Goal: Task Accomplishment & Management: Complete application form

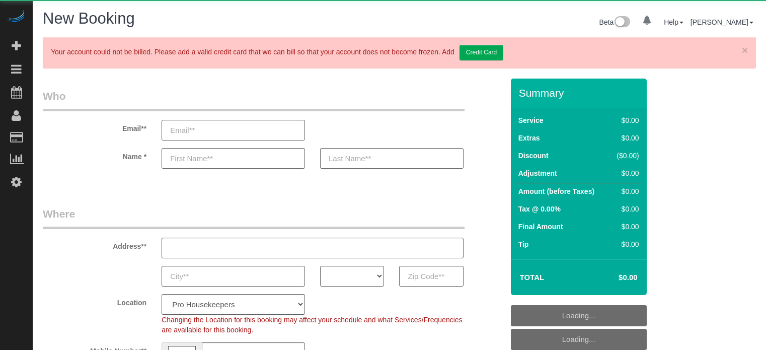
select select "number:9"
select select "object:1235"
select select "4"
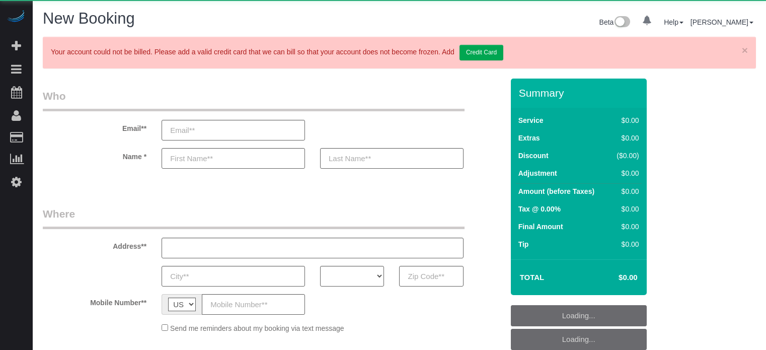
select select "number:9"
select select "object:1103"
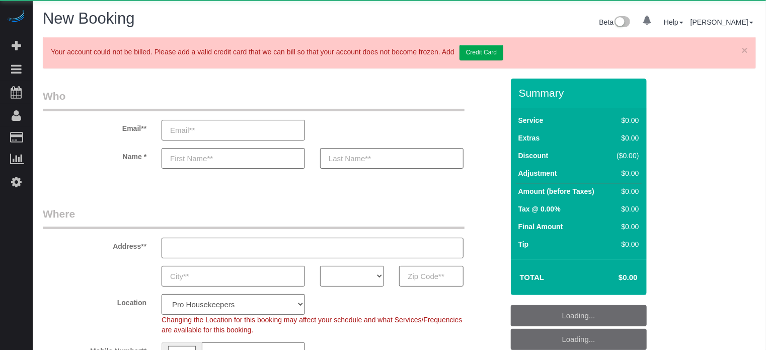
select select "4"
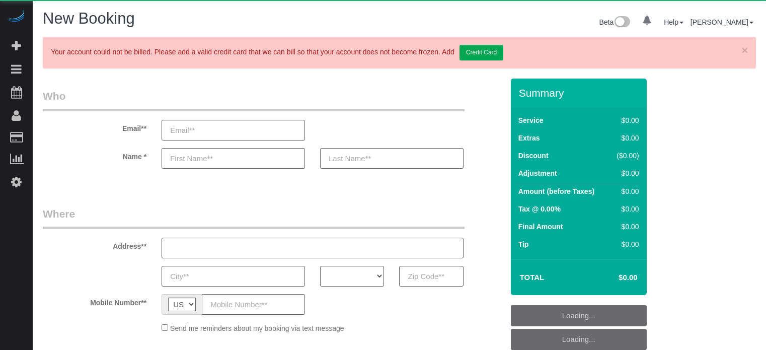
select select "number:9"
select select "object:1100"
select select "4"
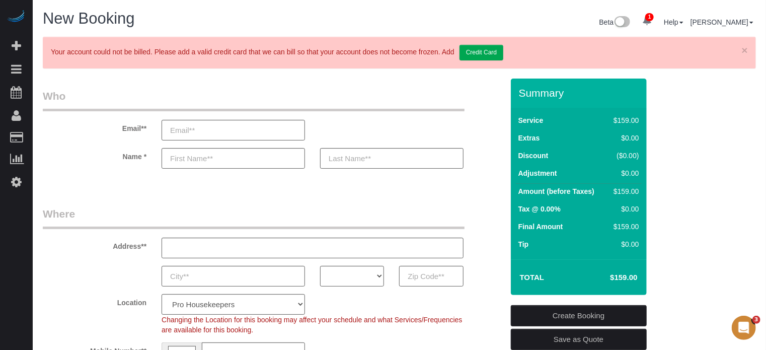
click at [62, 182] on fieldset "Who Email** Name *" at bounding box center [273, 138] width 460 height 98
click at [745, 50] on link "×" at bounding box center [745, 50] width 6 height 11
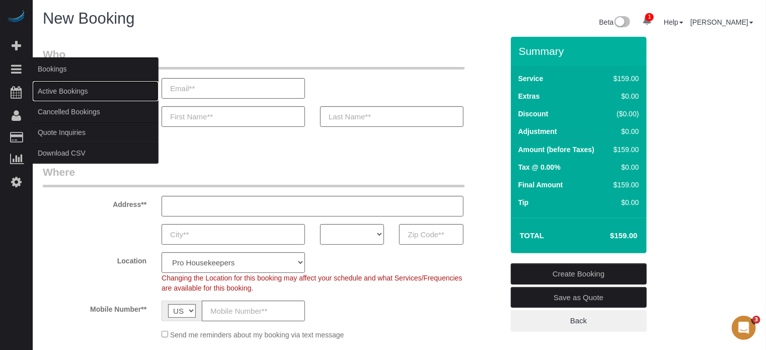
click at [62, 100] on link "Active Bookings" at bounding box center [96, 91] width 126 height 20
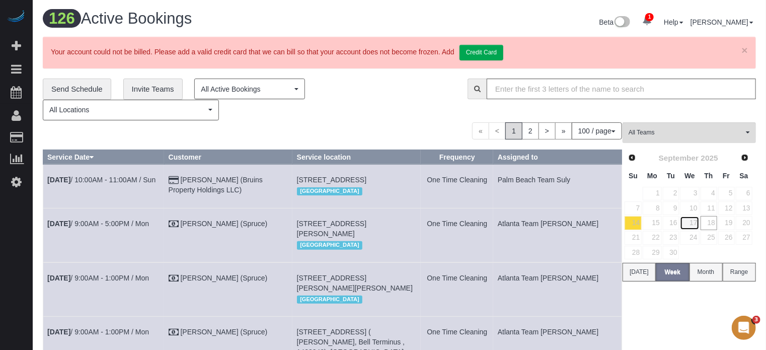
click at [696, 220] on link "17" at bounding box center [689, 223] width 19 height 14
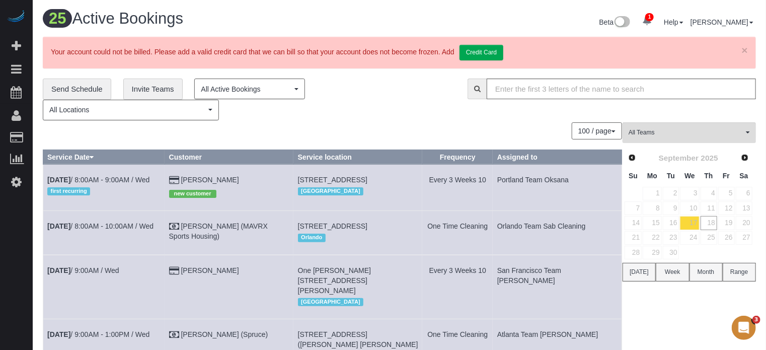
click at [165, 105] on span "All Locations" at bounding box center [127, 110] width 157 height 10
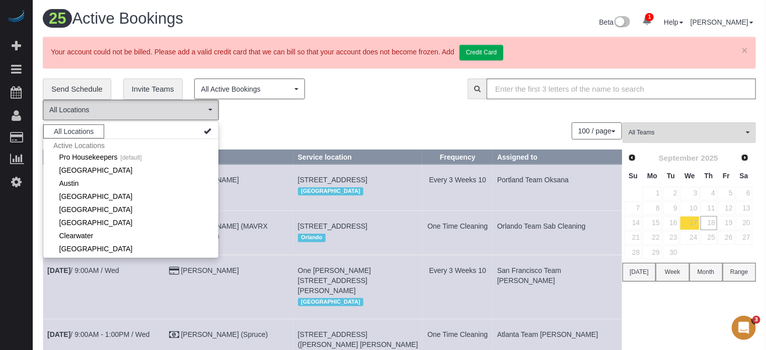
click at [346, 128] on div "100 / page 10 / page 20 / page 30 / page 40 / page 50 / page 100 / page" at bounding box center [332, 130] width 579 height 17
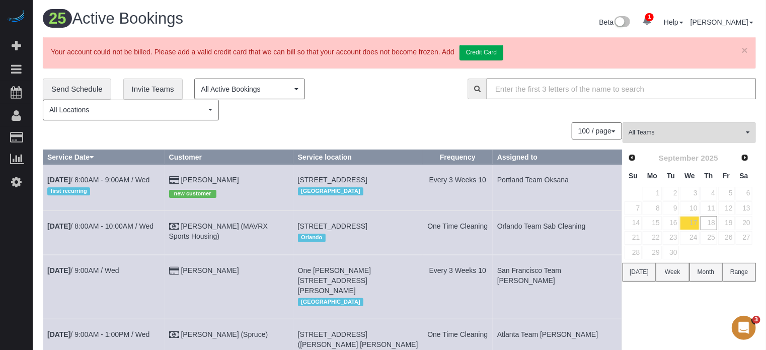
click at [572, 90] on input "text" at bounding box center [621, 89] width 269 height 21
click at [519, 93] on input "MO" at bounding box center [621, 89] width 269 height 21
type input "MO"
click at [712, 220] on link "18" at bounding box center [709, 223] width 17 height 14
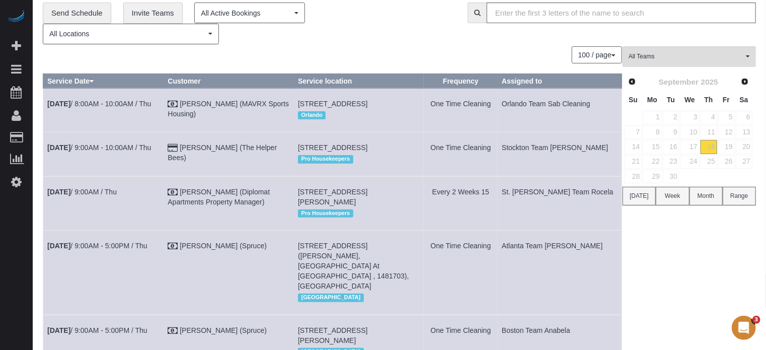
scroll to position [101, 0]
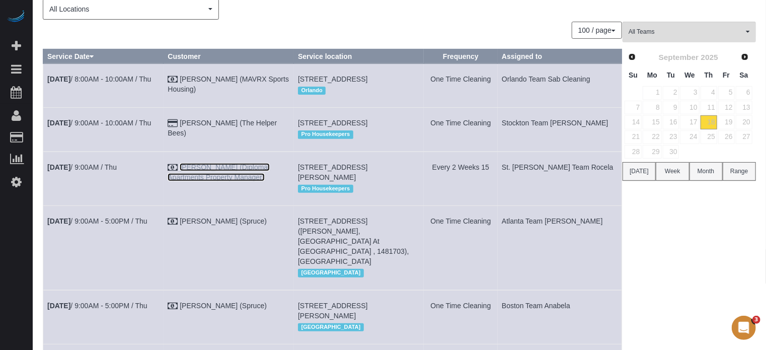
click at [246, 181] on link "Meredith Foerster (Diplomat Apartments Property Manager)" at bounding box center [219, 172] width 102 height 18
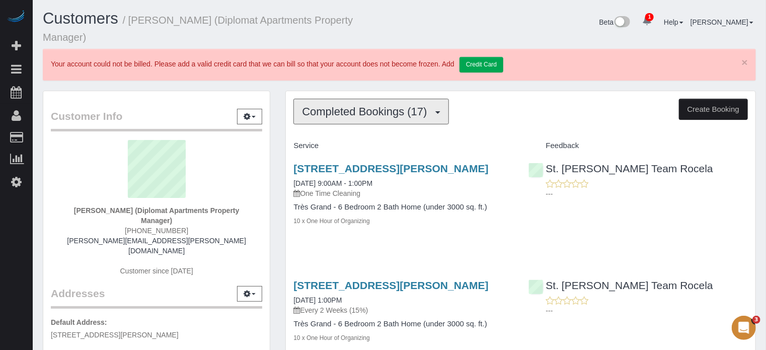
click at [343, 113] on span "Completed Bookings (17)" at bounding box center [367, 111] width 130 height 13
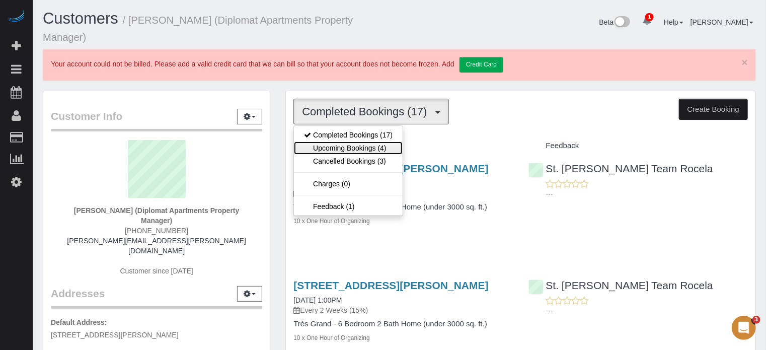
click at [361, 149] on link "Upcoming Bookings (4)" at bounding box center [348, 147] width 109 height 13
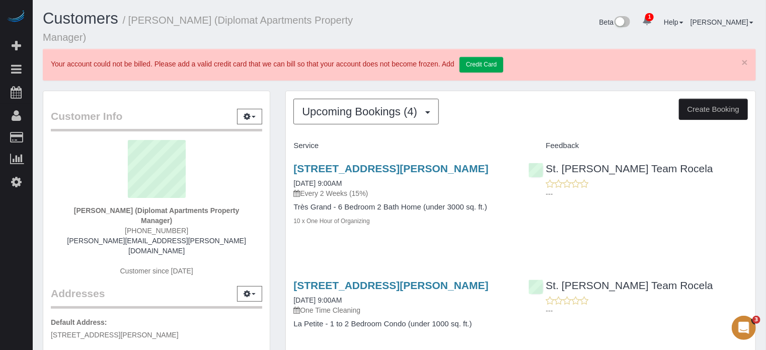
click at [271, 138] on div "Customer Info Edit Contact Info Send Message Email Preferences Special Sales Ta…" at bounding box center [156, 343] width 243 height 504
click at [599, 239] on div "3530 Miami Street, Common Areas, St. Louis, MO 63118 09/18/2025 9:00AM Every 2 …" at bounding box center [521, 200] width 470 height 92
click at [280, 116] on div "Upcoming Bookings (4) Completed Bookings (17) Upcoming Bookings (4) Cancelled B…" at bounding box center [521, 356] width 486 height 530
